Goal: Task Accomplishment & Management: Manage account settings

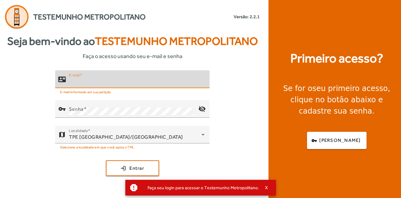
click at [104, 80] on input "E-mail" at bounding box center [137, 82] width 136 height 8
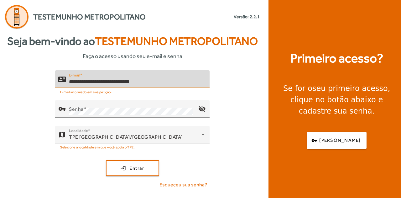
type input "**********"
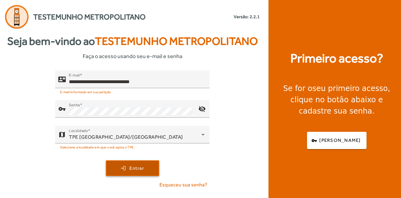
click at [132, 170] on span "Entrar" at bounding box center [137, 168] width 15 height 7
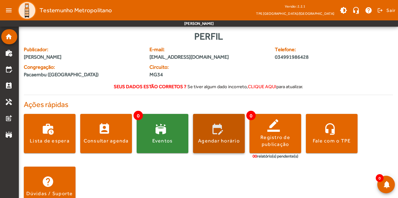
click at [224, 129] on span at bounding box center [219, 133] width 52 height 15
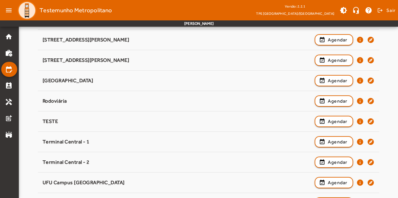
scroll to position [191, 0]
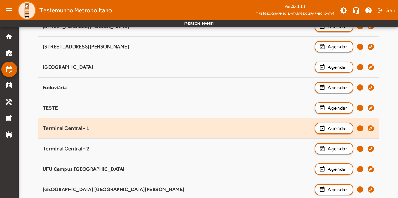
click at [100, 125] on div "Terminal Central - 1" at bounding box center [177, 128] width 269 height 7
click at [329, 126] on span "Agendar" at bounding box center [338, 129] width 20 height 8
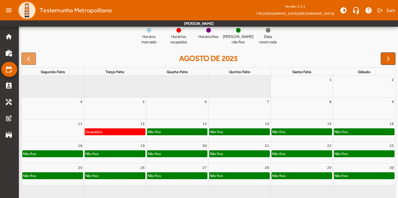
scroll to position [80, 0]
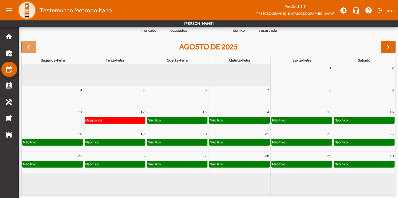
click at [182, 120] on div "Não fixo" at bounding box center [177, 120] width 60 height 6
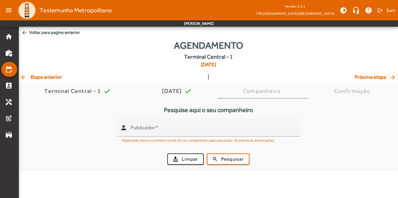
scroll to position [0, 0]
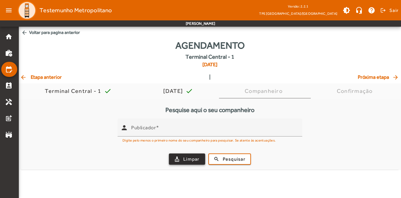
click at [191, 160] on span "Limpar" at bounding box center [191, 159] width 16 height 7
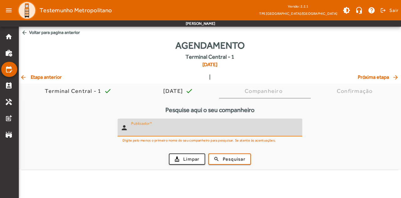
click at [184, 130] on input "Publicador" at bounding box center [214, 130] width 166 height 8
type input "*********"
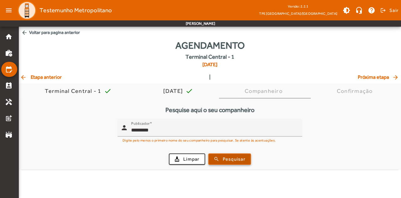
click at [228, 160] on span "Pesquisar" at bounding box center [234, 159] width 23 height 7
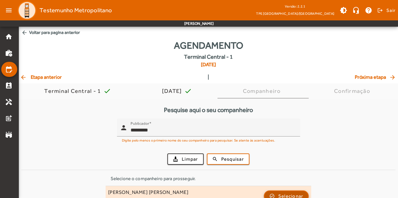
click at [274, 194] on span "button" at bounding box center [287, 196] width 44 height 15
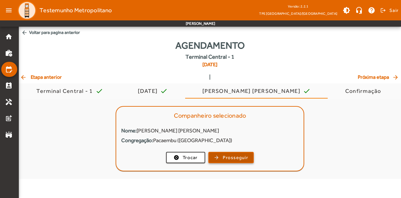
click at [232, 157] on span "Prosseguir" at bounding box center [235, 157] width 25 height 7
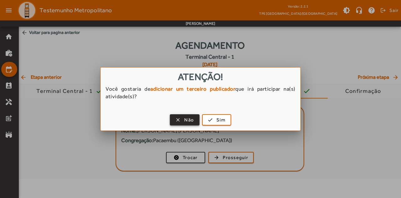
click at [191, 121] on span "Não" at bounding box center [189, 119] width 10 height 7
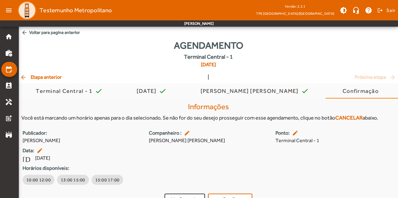
scroll to position [12, 0]
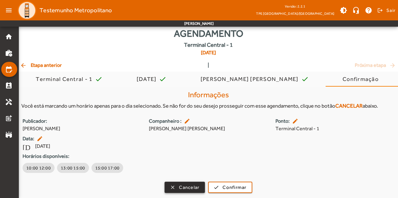
click at [186, 188] on span "Cancelar" at bounding box center [189, 187] width 20 height 7
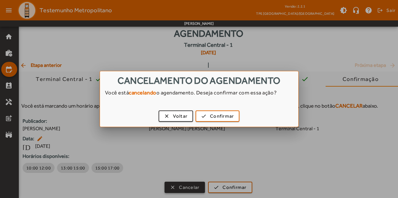
scroll to position [0, 0]
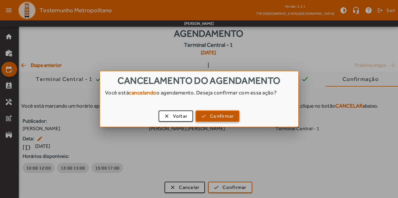
click at [214, 116] on span "Confirmar" at bounding box center [222, 116] width 24 height 7
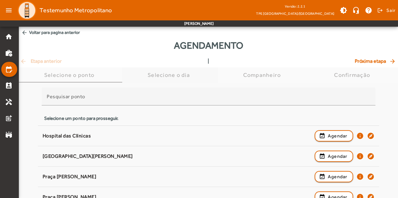
click at [180, 76] on div "Selecione o dia" at bounding box center [170, 75] width 45 height 6
click at [8, 39] on mat-icon "home" at bounding box center [9, 37] width 8 height 8
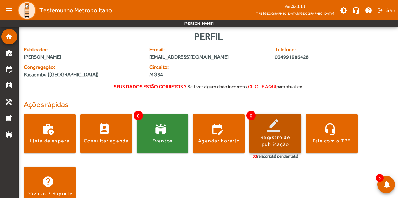
click at [276, 126] on span at bounding box center [276, 133] width 52 height 15
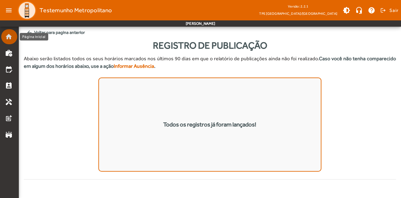
click at [11, 40] on mat-icon "home" at bounding box center [9, 37] width 8 height 8
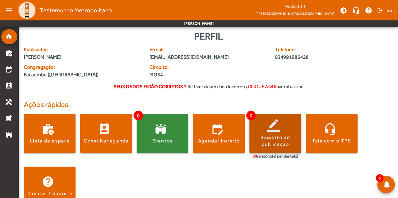
click at [274, 127] on span at bounding box center [276, 133] width 52 height 15
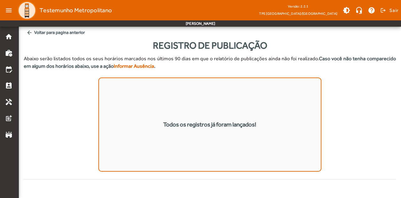
click at [30, 32] on mat-icon "arrow_back" at bounding box center [29, 32] width 6 height 6
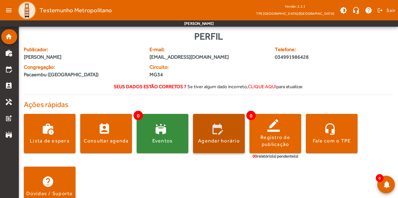
click at [217, 131] on span at bounding box center [219, 133] width 52 height 15
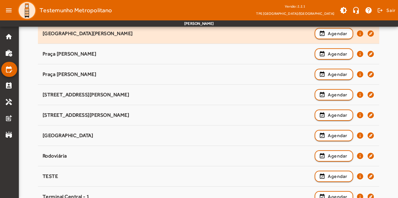
scroll to position [191, 0]
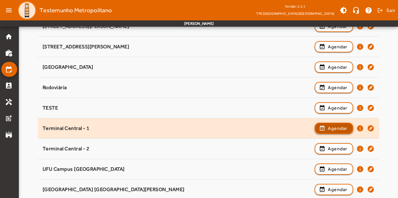
click at [331, 126] on span "Agendar" at bounding box center [338, 129] width 20 height 8
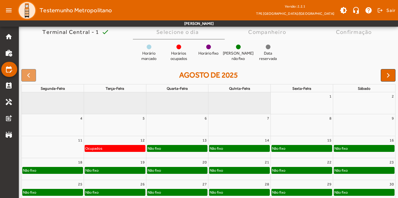
scroll to position [80, 0]
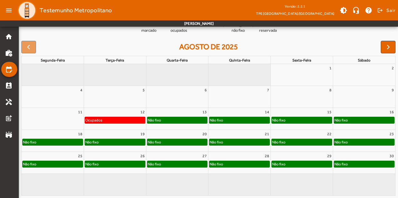
click at [230, 142] on div "Não fixo" at bounding box center [240, 142] width 60 height 6
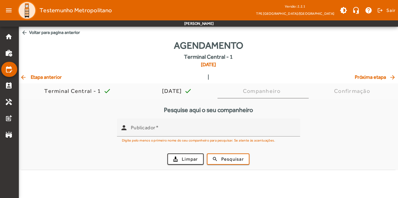
scroll to position [0, 0]
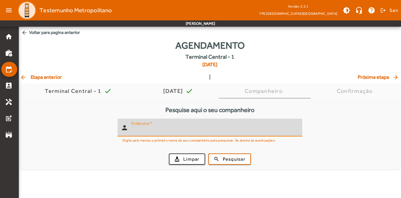
click at [162, 128] on input "Publicador" at bounding box center [214, 130] width 166 height 8
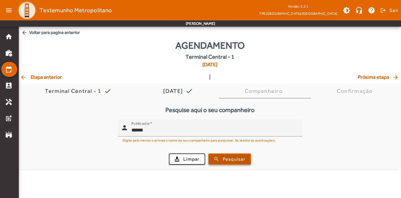
click at [226, 158] on span "Pesquisar" at bounding box center [234, 159] width 23 height 7
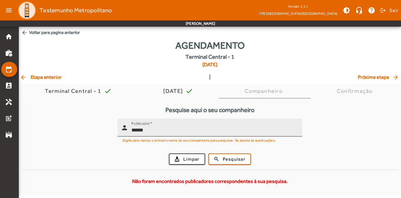
click at [169, 130] on input "******" at bounding box center [214, 130] width 166 height 8
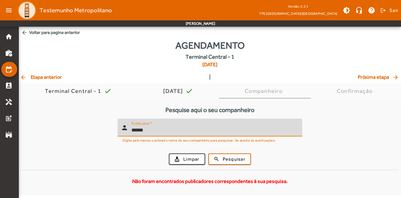
click at [169, 130] on input "******" at bounding box center [214, 130] width 166 height 8
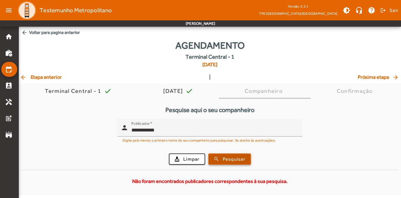
click at [229, 157] on span "Pesquisar" at bounding box center [234, 159] width 23 height 7
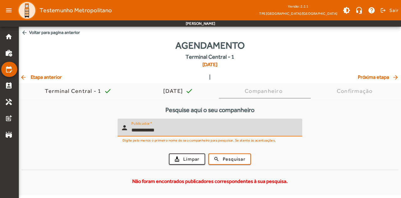
click at [146, 130] on input "**********" at bounding box center [214, 130] width 166 height 8
click at [149, 130] on input "**********" at bounding box center [214, 130] width 166 height 8
type input "**********"
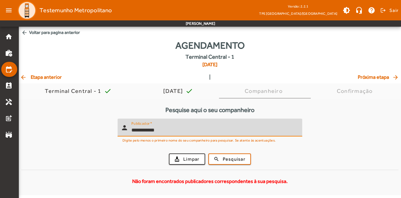
click at [209, 153] on button "search Pesquisar" at bounding box center [230, 158] width 43 height 11
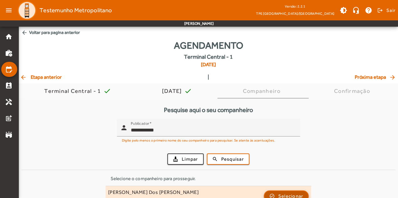
click at [277, 192] on span "button" at bounding box center [287, 196] width 44 height 15
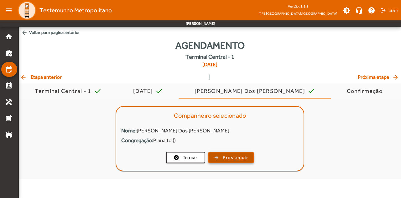
click at [235, 155] on span "Prosseguir" at bounding box center [235, 157] width 25 height 7
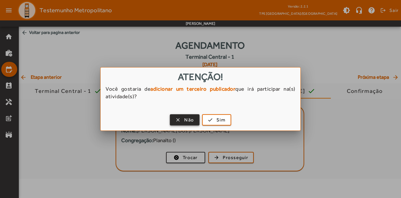
click at [182, 118] on span "button" at bounding box center [185, 119] width 29 height 15
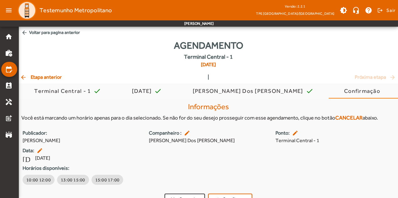
scroll to position [12, 0]
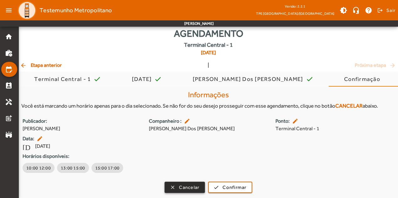
click at [179, 187] on span "Cancelar" at bounding box center [189, 187] width 20 height 7
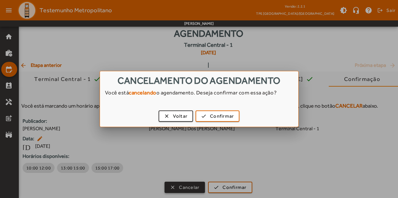
scroll to position [0, 0]
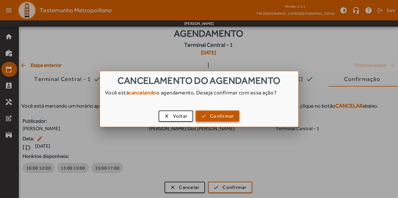
click at [209, 119] on span "button" at bounding box center [217, 116] width 43 height 15
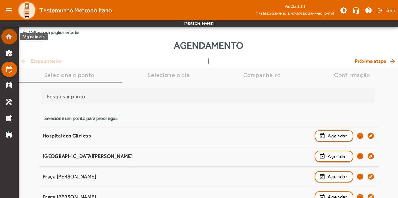
click at [7, 38] on mat-icon "home" at bounding box center [9, 37] width 8 height 8
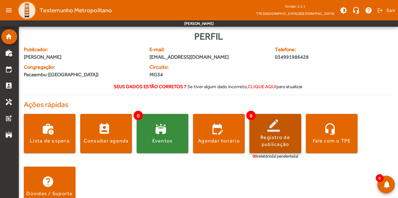
click at [274, 133] on span at bounding box center [276, 133] width 52 height 15
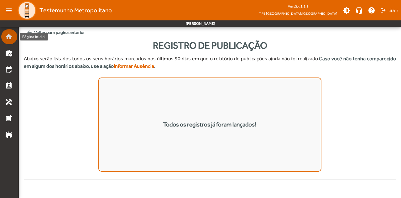
click at [8, 35] on mat-icon "home" at bounding box center [9, 37] width 8 height 8
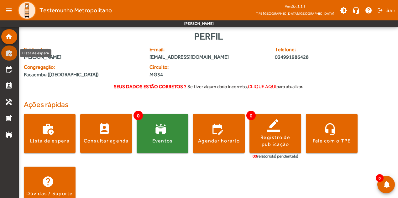
click at [7, 55] on mat-icon "work_history" at bounding box center [9, 53] width 8 height 8
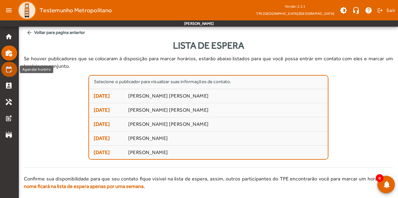
click at [7, 73] on mat-list-item "edit_calendar" at bounding box center [9, 69] width 16 height 15
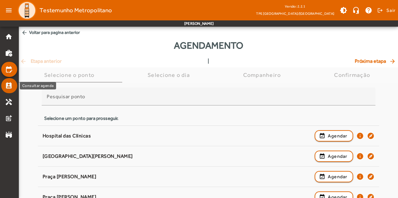
click at [9, 84] on mat-icon "perm_contact_calendar" at bounding box center [9, 86] width 8 height 8
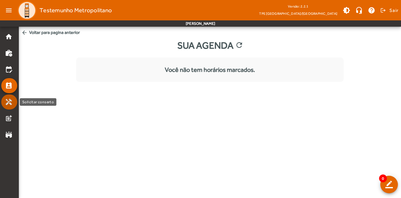
click at [9, 104] on mat-icon "handyman" at bounding box center [9, 102] width 8 height 8
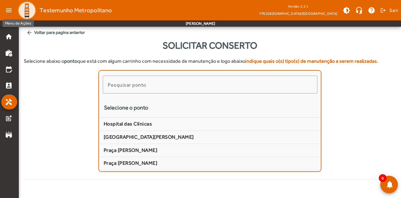
click at [9, 10] on mat-icon "menu" at bounding box center [9, 10] width 13 height 13
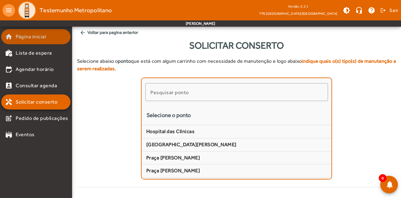
click at [8, 39] on mat-icon "home" at bounding box center [9, 37] width 8 height 8
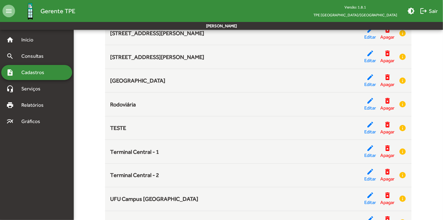
scroll to position [210, 0]
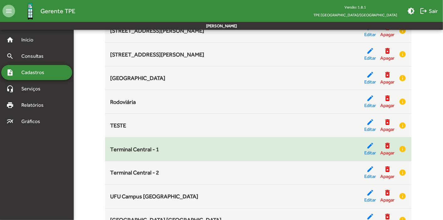
click at [125, 150] on span "Terminal Central - 1" at bounding box center [134, 149] width 49 height 7
click at [175, 142] on div "Terminal Central - 1 edit Editar delete_forever Apagar info" at bounding box center [258, 149] width 296 height 15
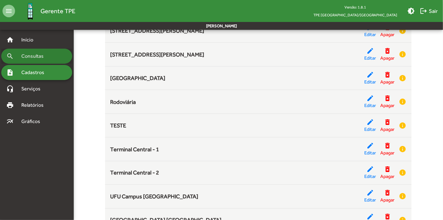
click at [31, 56] on span "Consultas" at bounding box center [35, 56] width 34 height 8
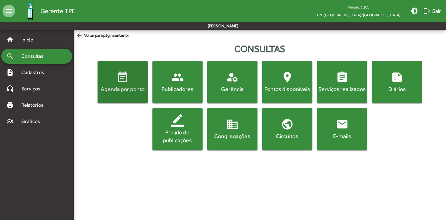
click at [125, 74] on mat-icon "event_note" at bounding box center [122, 77] width 13 height 13
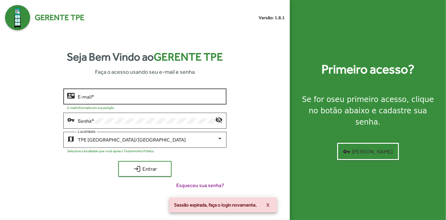
click at [122, 99] on input "E-mail *" at bounding box center [150, 97] width 145 height 6
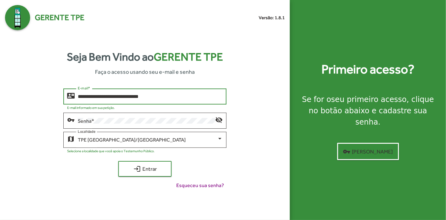
type input "**********"
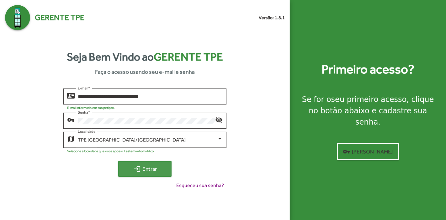
click at [144, 173] on span "login Entrar" at bounding box center [145, 168] width 42 height 11
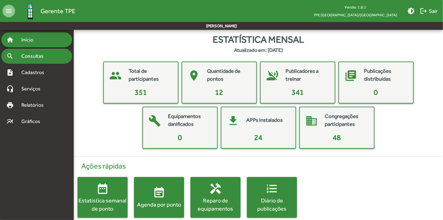
click at [47, 55] on span "Consultas" at bounding box center [35, 56] width 34 height 8
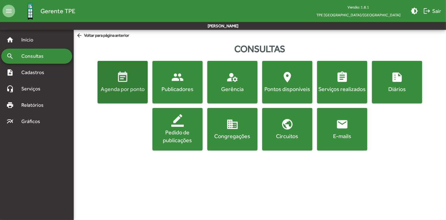
click at [122, 81] on mat-icon "event_note" at bounding box center [122, 77] width 13 height 13
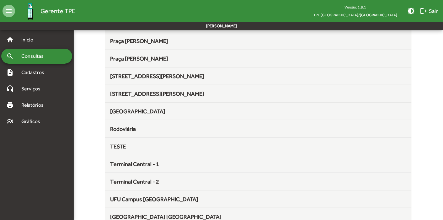
scroll to position [127, 0]
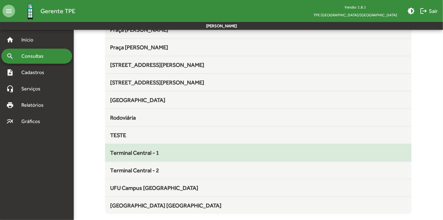
click at [200, 155] on div "Terminal Central - 1" at bounding box center [258, 152] width 296 height 8
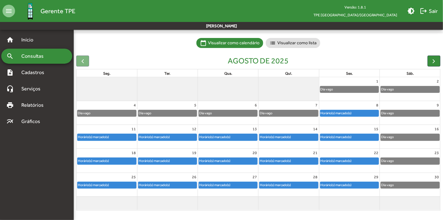
scroll to position [39, 0]
click at [340, 113] on div "Horário(s) marcado(s)" at bounding box center [336, 113] width 32 height 6
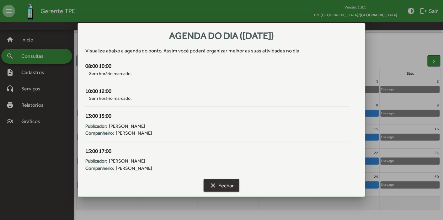
click at [226, 183] on span "clear Fechar" at bounding box center [221, 185] width 24 height 11
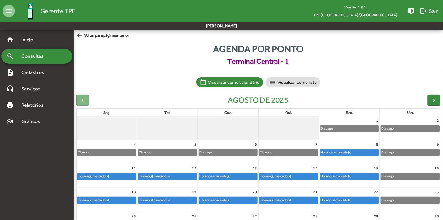
scroll to position [39, 0]
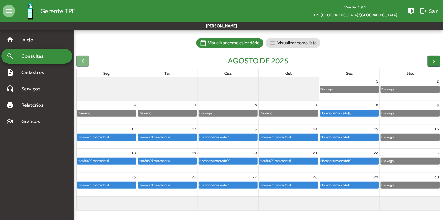
click at [215, 160] on div "Horário(s) marcado(s)" at bounding box center [215, 161] width 32 height 6
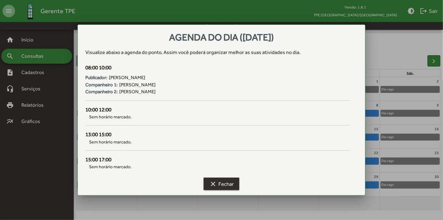
click at [227, 185] on span "clear Fechar" at bounding box center [221, 183] width 24 height 11
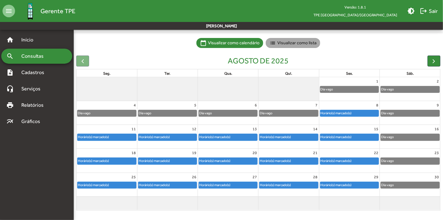
click at [288, 42] on mat-chip "list Visualizar como lista" at bounding box center [293, 43] width 55 height 10
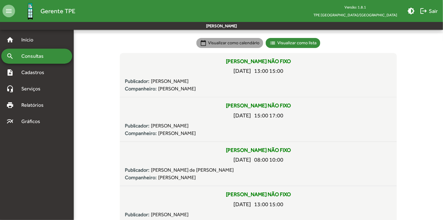
click at [238, 43] on mat-chip "calendar_today Visualizar como calendário" at bounding box center [229, 43] width 67 height 10
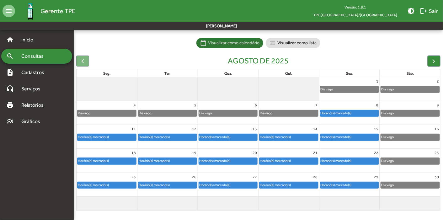
click at [97, 161] on div "Horário(s) marcado(s)" at bounding box center [93, 161] width 32 height 6
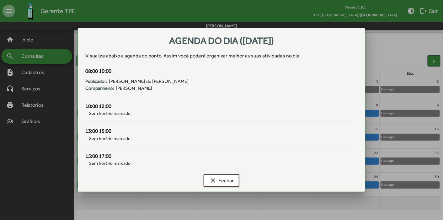
scroll to position [0, 0]
click at [223, 180] on span "clear Fechar" at bounding box center [221, 180] width 24 height 11
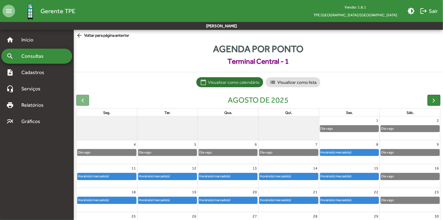
scroll to position [39, 0]
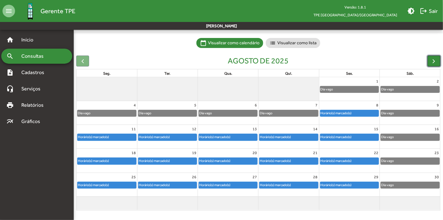
click at [433, 61] on span "button" at bounding box center [434, 61] width 7 height 7
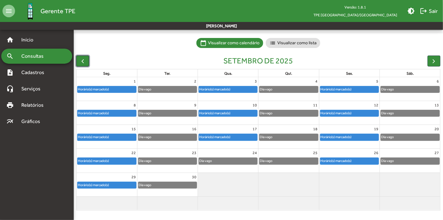
click at [84, 60] on span "button" at bounding box center [82, 61] width 7 height 7
